Goal: Information Seeking & Learning: Learn about a topic

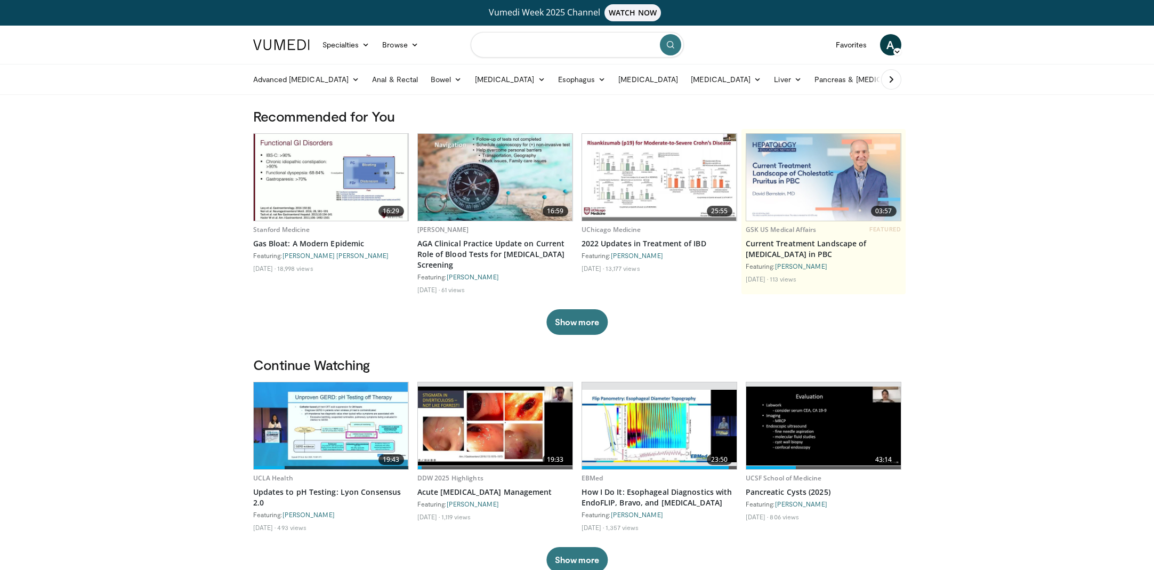
click at [561, 49] on input "Search topics, interventions" at bounding box center [577, 45] width 213 height 26
type input "********"
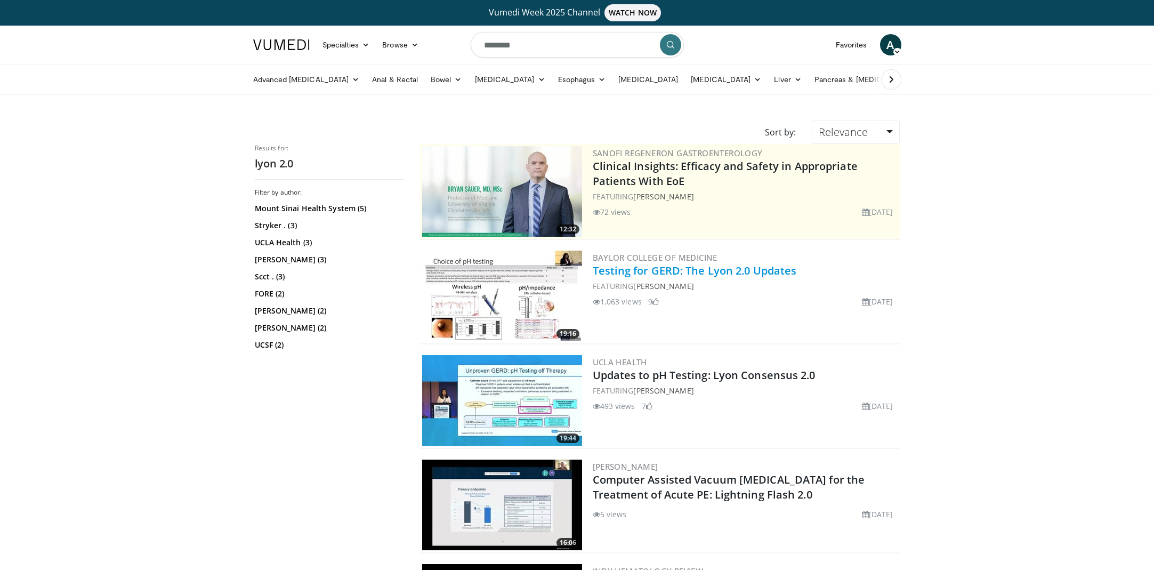
click at [638, 277] on link "Testing for GERD: The Lyon 2.0 Updates" at bounding box center [695, 270] width 204 height 14
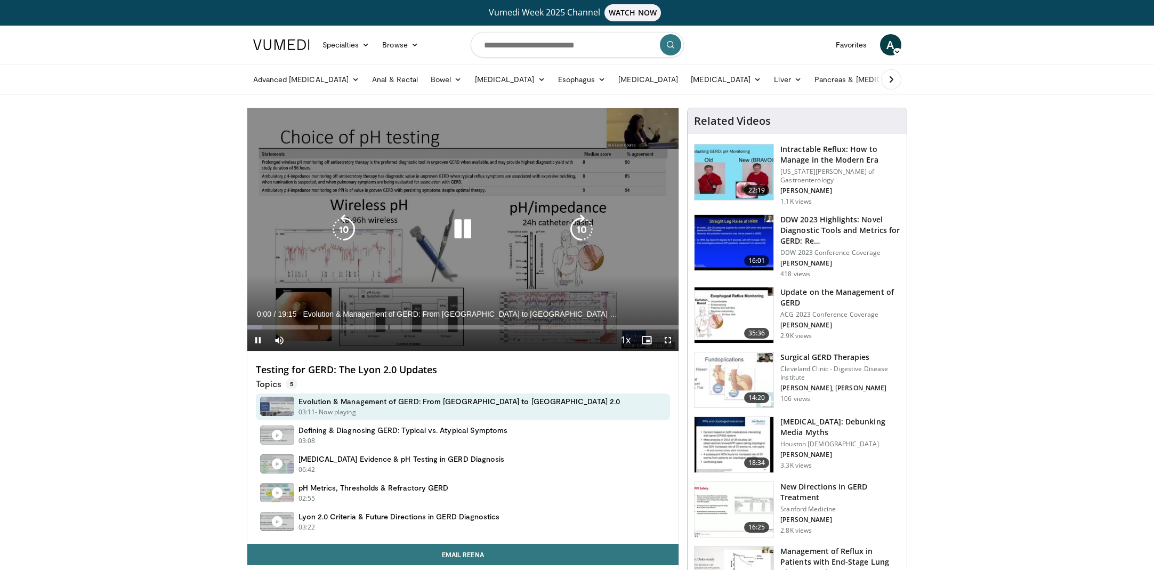
click at [459, 228] on icon "Video Player" at bounding box center [463, 229] width 30 height 30
